Goal: Navigation & Orientation: Find specific page/section

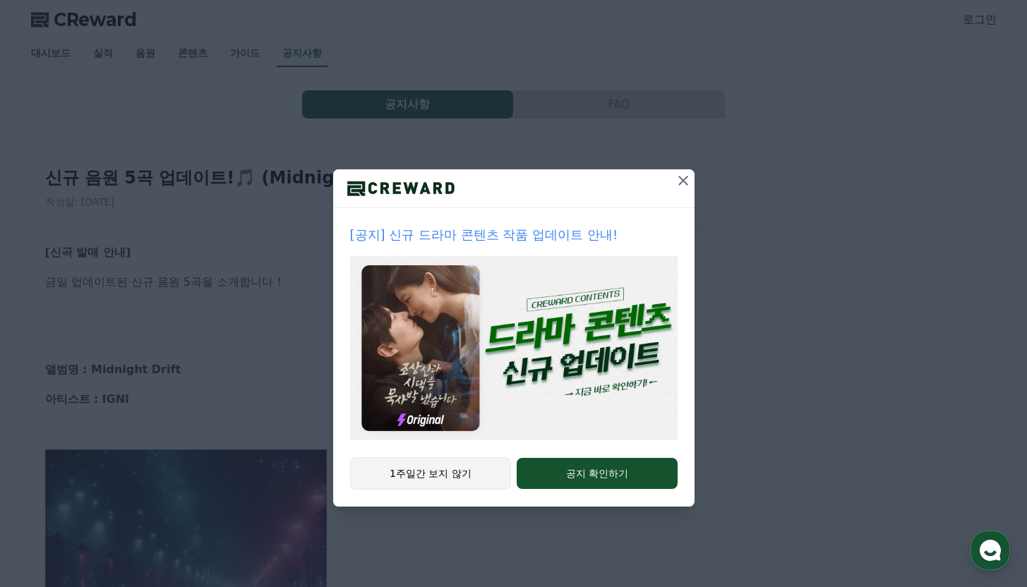
click at [431, 476] on button "1주일간 보지 않기" at bounding box center [431, 473] width 162 height 32
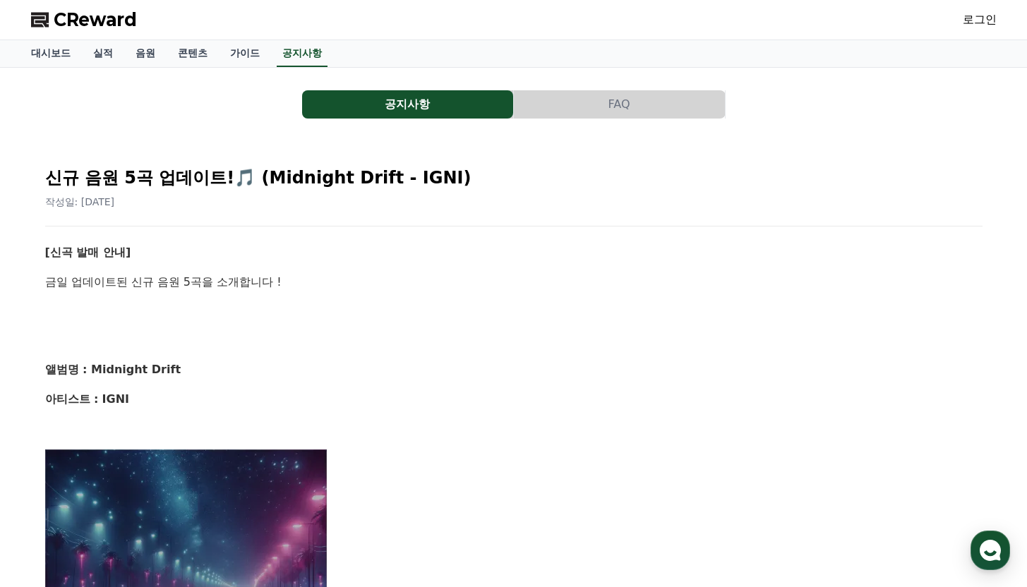
click at [83, 16] on span "CReward" at bounding box center [95, 19] width 83 height 23
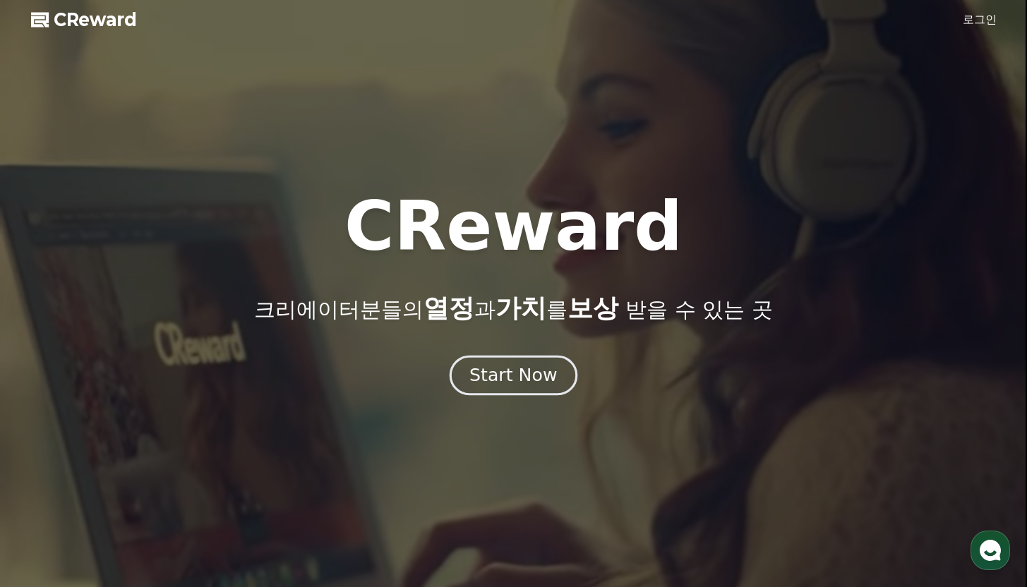
click at [536, 382] on div "Start Now" at bounding box center [513, 375] width 88 height 24
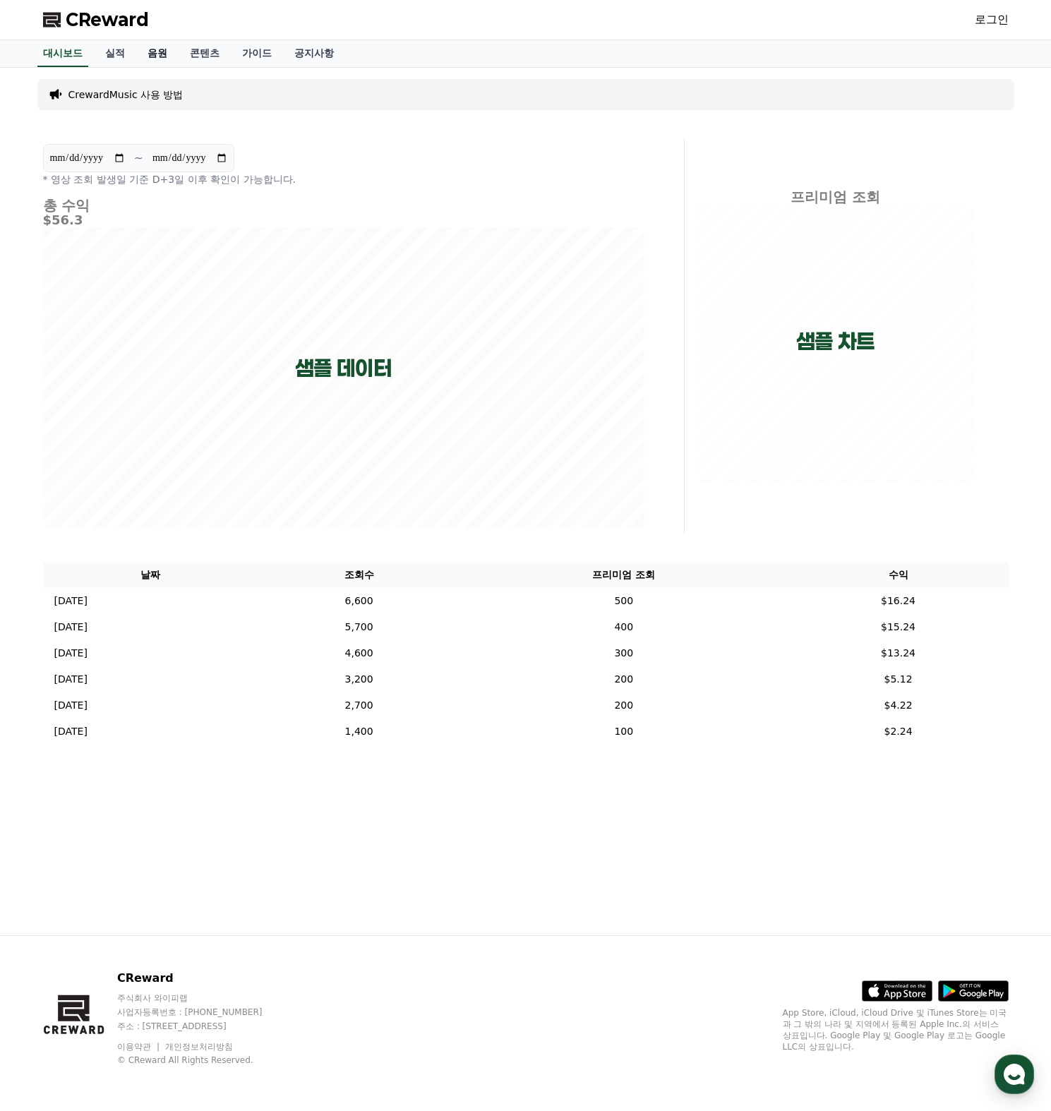
click at [149, 55] on link "음원" at bounding box center [157, 53] width 42 height 27
